Goal: Transaction & Acquisition: Purchase product/service

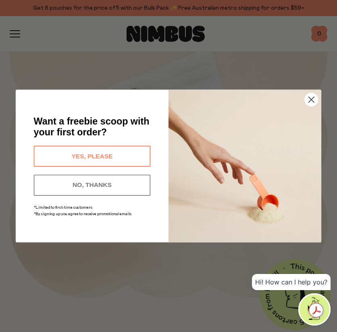
scroll to position [80, 0]
click at [315, 100] on circle "Close dialog" at bounding box center [311, 99] width 13 height 13
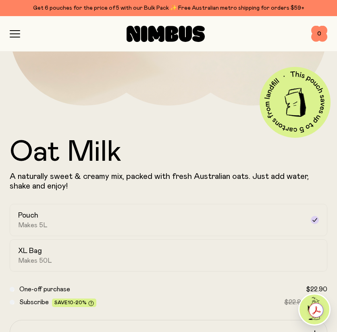
scroll to position [0, 0]
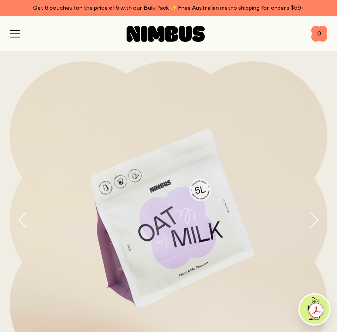
click at [13, 32] on icon "button" at bounding box center [15, 33] width 10 height 7
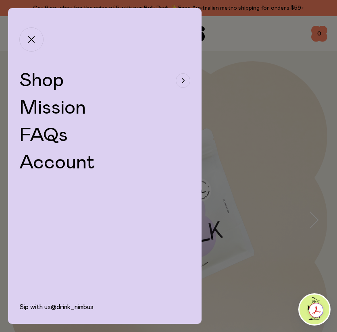
click at [181, 81] on div "button" at bounding box center [183, 80] width 15 height 15
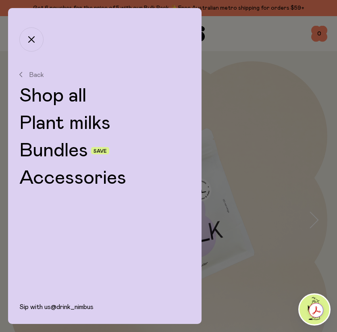
click at [64, 95] on link "Shop all" at bounding box center [104, 95] width 171 height 19
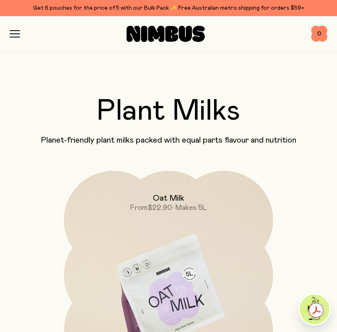
click at [16, 38] on div "Shop Mission FAQs Log In 0 0" at bounding box center [169, 33] width 318 height 35
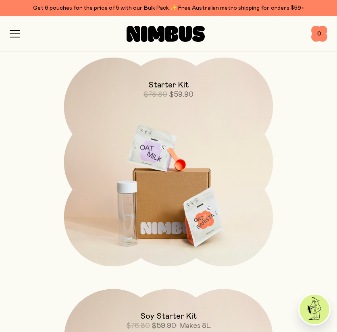
scroll to position [1139, 0]
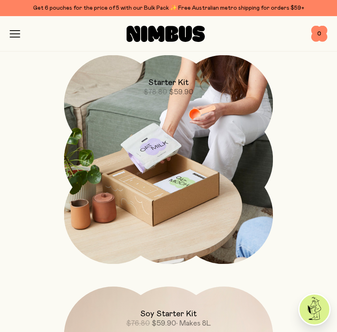
click at [177, 166] on img at bounding box center [168, 159] width 209 height 209
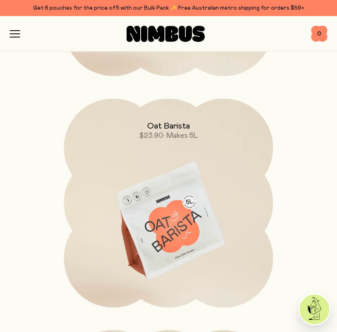
scroll to position [306, 0]
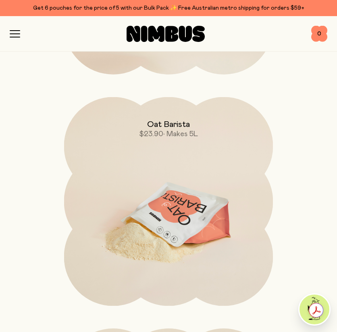
click at [178, 217] on img at bounding box center [168, 219] width 209 height 245
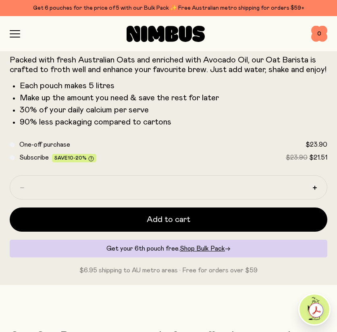
scroll to position [389, 0]
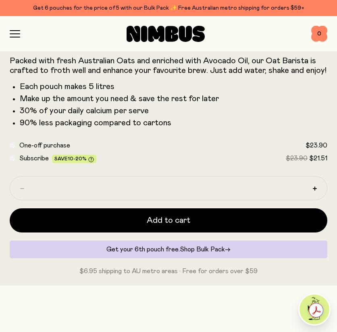
click at [198, 251] on span "Shop Bulk Pack" at bounding box center [202, 249] width 45 height 6
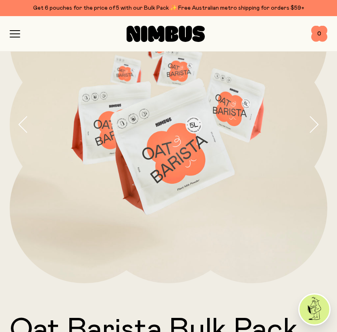
scroll to position [33, 0]
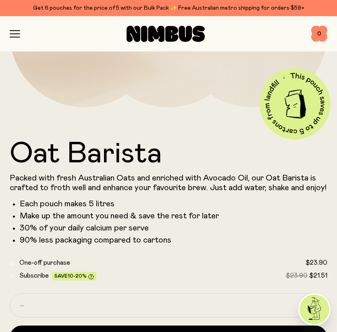
scroll to position [289, 0]
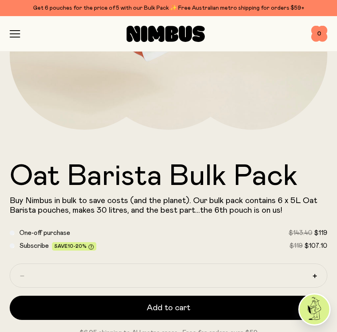
scroll to position [285, 0]
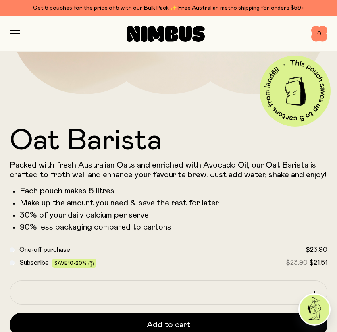
scroll to position [289, 0]
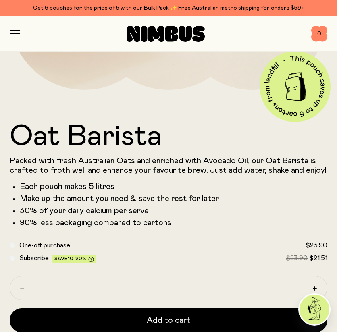
click at [209, 141] on h1 "Oat Barista" at bounding box center [169, 136] width 318 height 29
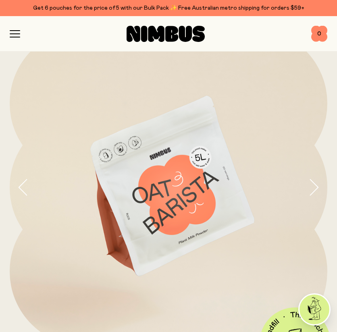
scroll to position [32, 0]
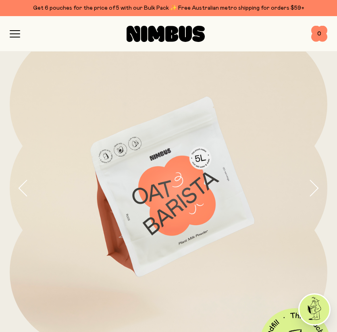
click at [72, 7] on div "Get 6 pouches for the price of 5 with our Bulk Pack ✨ Free Australian metro shi…" at bounding box center [169, 8] width 318 height 10
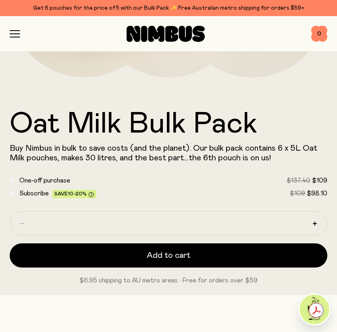
scroll to position [302, 0]
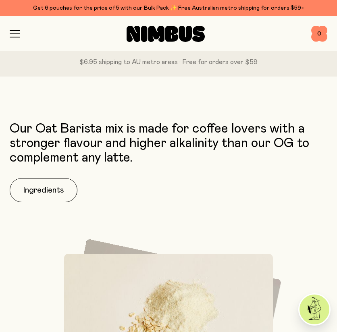
scroll to position [598, 0]
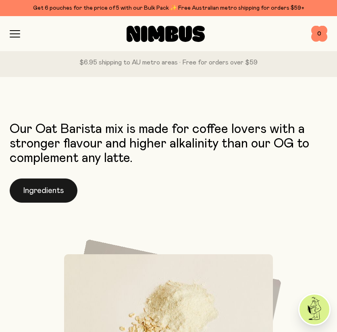
click at [47, 180] on button "Ingredients" at bounding box center [44, 191] width 68 height 24
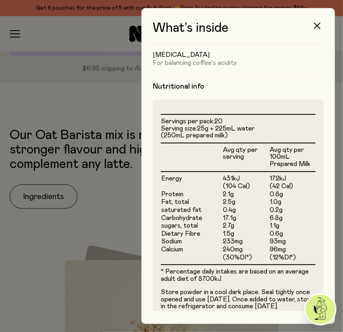
scroll to position [193, 0]
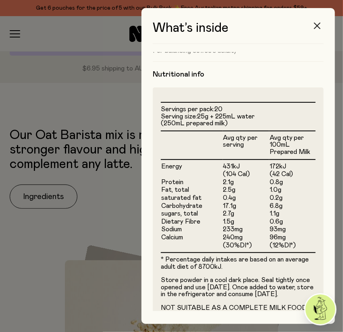
click at [318, 29] on icon "button" at bounding box center [317, 26] width 6 height 6
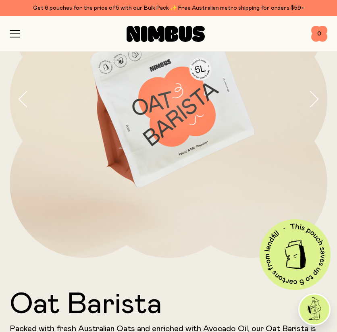
scroll to position [0, 0]
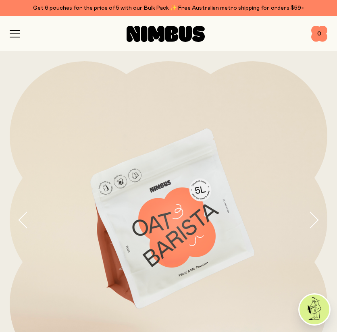
click at [12, 31] on icon "button" at bounding box center [15, 33] width 10 height 7
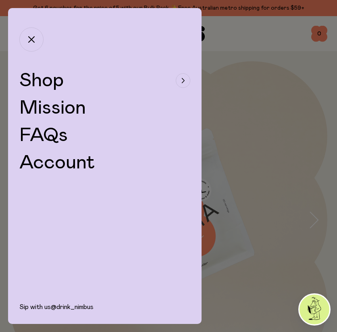
click at [179, 79] on div "button" at bounding box center [183, 80] width 15 height 15
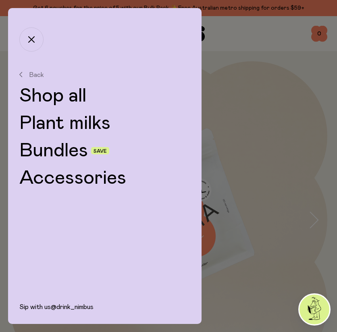
click at [52, 98] on link "Shop all" at bounding box center [104, 95] width 171 height 19
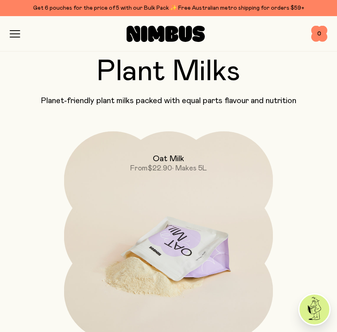
scroll to position [89, 0]
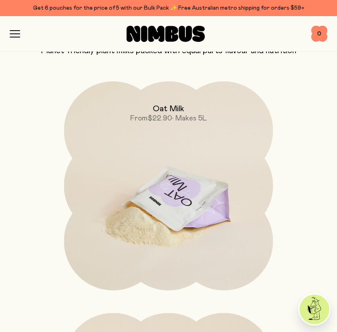
click at [165, 157] on img at bounding box center [168, 203] width 209 height 245
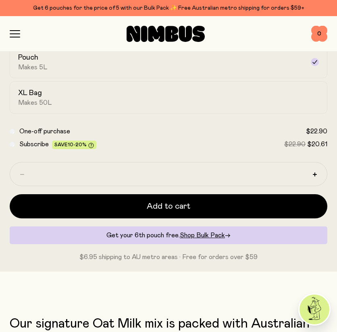
scroll to position [369, 0]
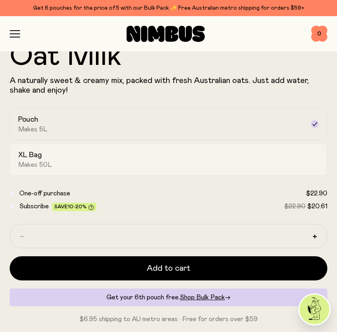
click at [69, 164] on div "XL Bag Makes 50L" at bounding box center [161, 159] width 286 height 19
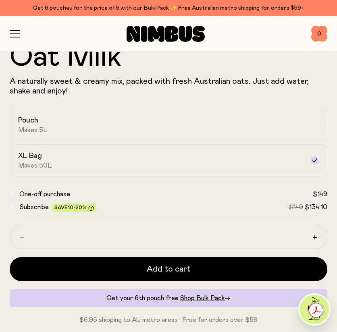
scroll to position [366, 0]
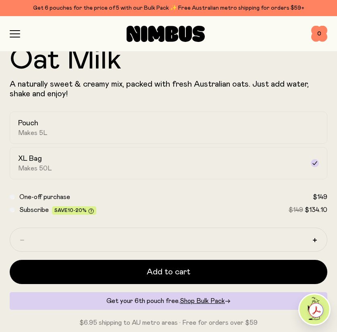
click at [28, 31] on div at bounding box center [165, 34] width 291 height 16
click at [17, 31] on icon "button" at bounding box center [15, 33] width 10 height 7
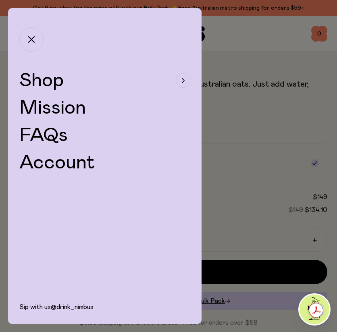
click at [183, 79] on icon "button" at bounding box center [183, 80] width 2 height 4
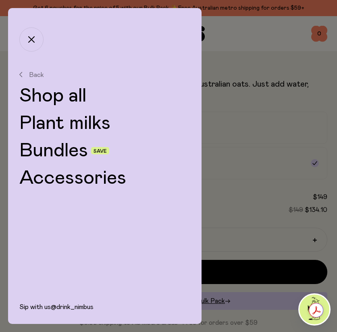
click at [68, 92] on link "Shop all" at bounding box center [104, 95] width 171 height 19
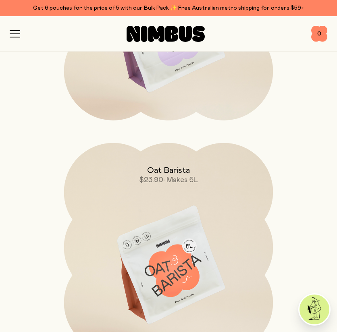
scroll to position [386, 0]
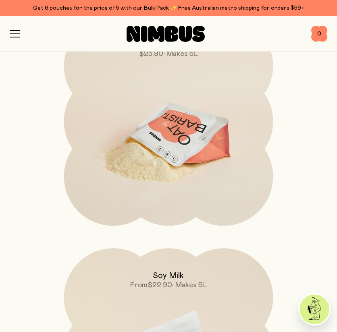
click at [190, 144] on img at bounding box center [168, 139] width 209 height 245
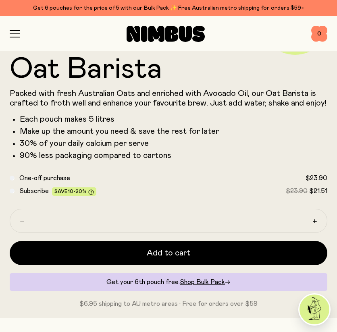
scroll to position [350, 0]
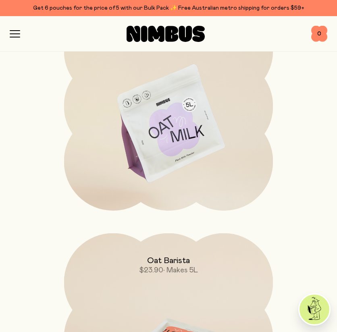
scroll to position [169, 0]
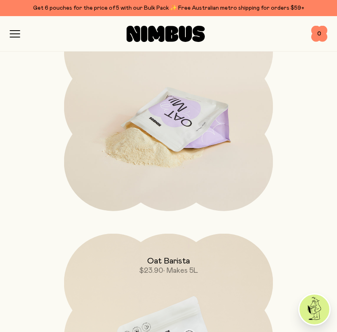
click at [179, 110] on img at bounding box center [168, 124] width 209 height 245
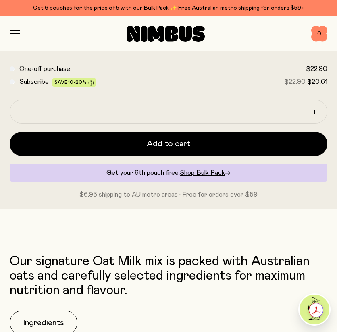
scroll to position [478, 0]
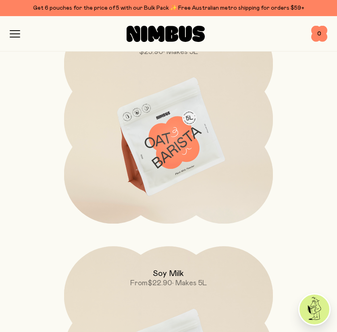
scroll to position [388, 0]
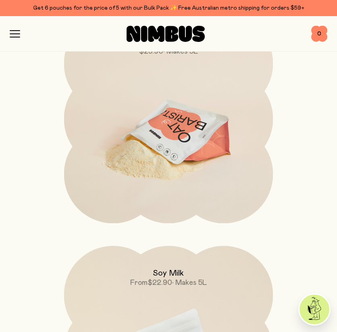
click at [177, 169] on img at bounding box center [168, 137] width 209 height 245
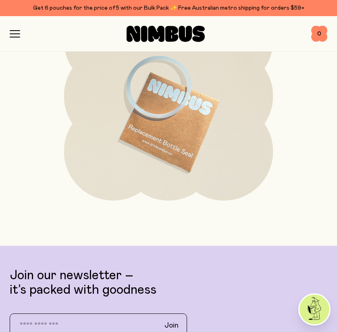
scroll to position [3426, 0]
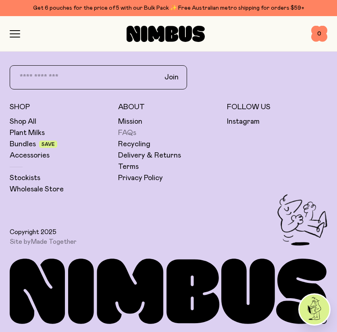
click at [119, 131] on link "FAQs" at bounding box center [127, 133] width 18 height 10
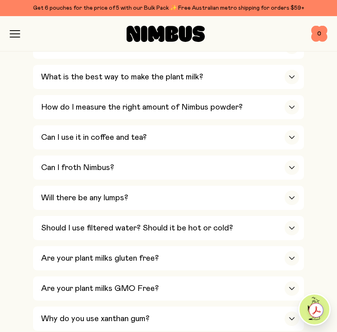
scroll to position [379, 0]
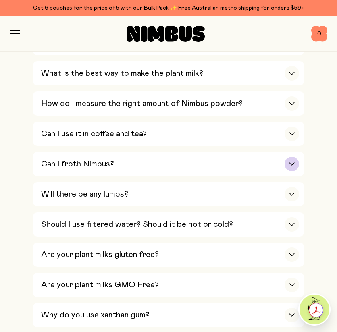
click at [291, 157] on div "button" at bounding box center [292, 164] width 15 height 15
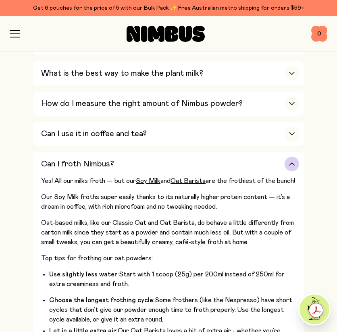
click at [291, 157] on div "button" at bounding box center [292, 164] width 15 height 15
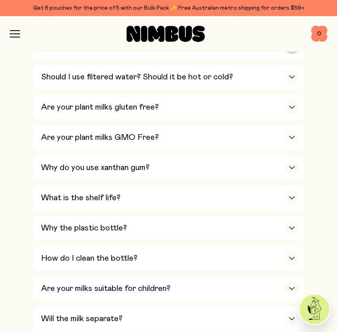
scroll to position [527, 0]
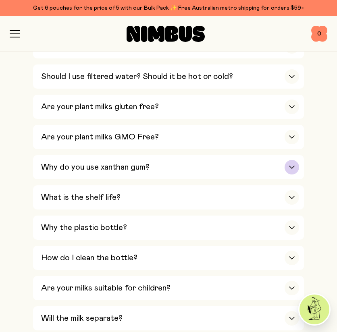
click at [288, 168] on div "button" at bounding box center [292, 167] width 15 height 15
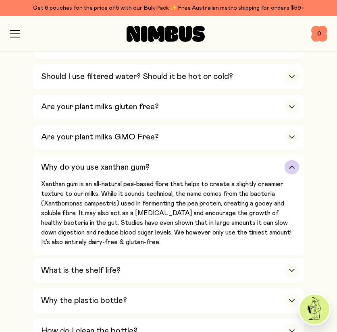
click at [293, 168] on div "button" at bounding box center [292, 167] width 15 height 15
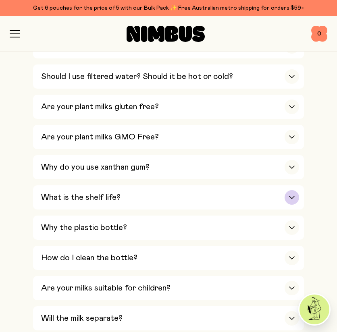
click at [288, 190] on div "button" at bounding box center [292, 197] width 15 height 15
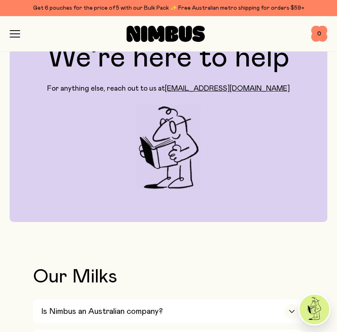
scroll to position [0, 0]
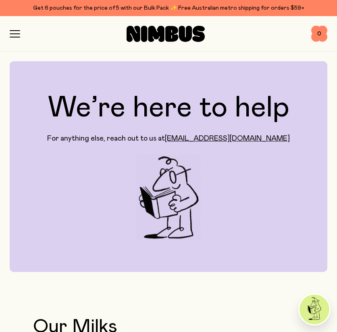
click at [273, 4] on div "Get 6 pouches for the price of 5 with our Bulk Pack ✨ Free Australian metro shi…" at bounding box center [169, 8] width 318 height 10
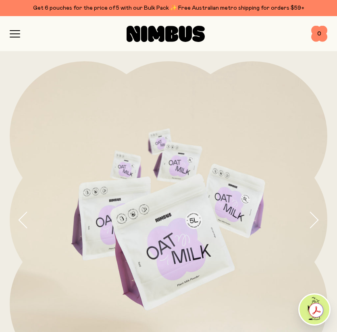
click at [16, 34] on icon "button" at bounding box center [15, 33] width 10 height 7
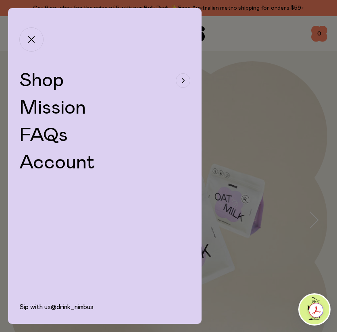
click at [181, 79] on icon "button" at bounding box center [182, 80] width 3 height 5
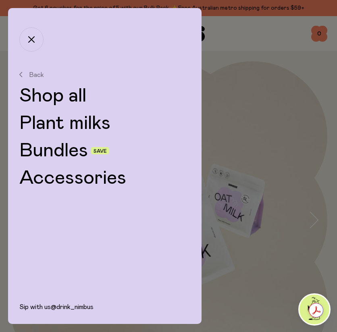
click at [71, 100] on link "Shop all" at bounding box center [104, 95] width 171 height 19
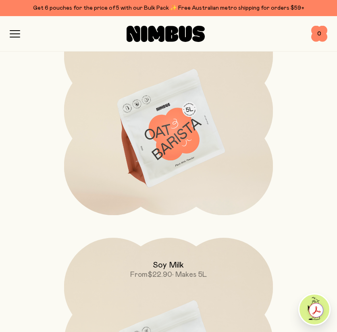
scroll to position [399, 0]
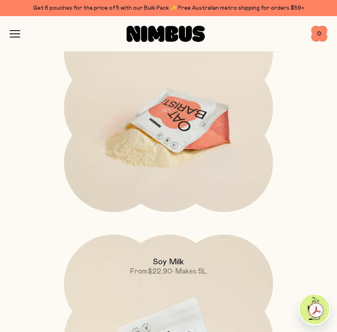
click at [169, 123] on img at bounding box center [168, 125] width 209 height 245
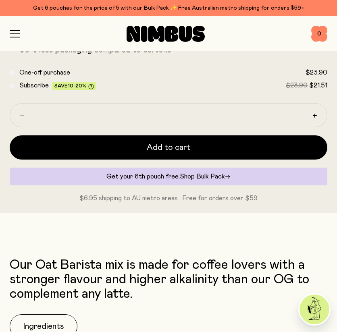
scroll to position [368, 0]
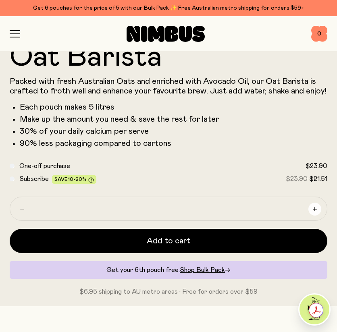
click at [317, 207] on button "button" at bounding box center [314, 209] width 13 height 13
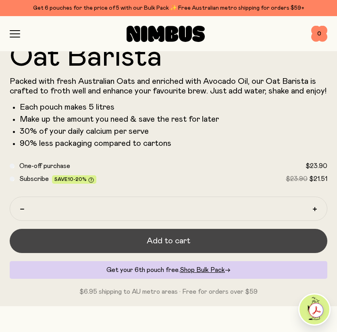
click at [214, 239] on button "Add to cart" at bounding box center [169, 241] width 318 height 24
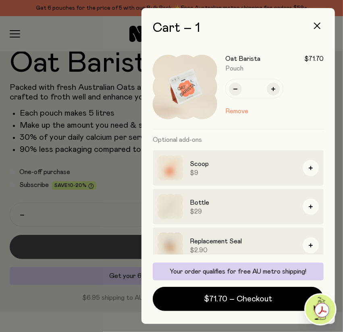
scroll to position [8, 0]
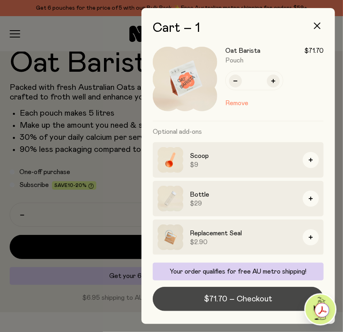
click at [250, 295] on span "$71.70 – Checkout" at bounding box center [238, 298] width 68 height 11
